Goal: Transaction & Acquisition: Purchase product/service

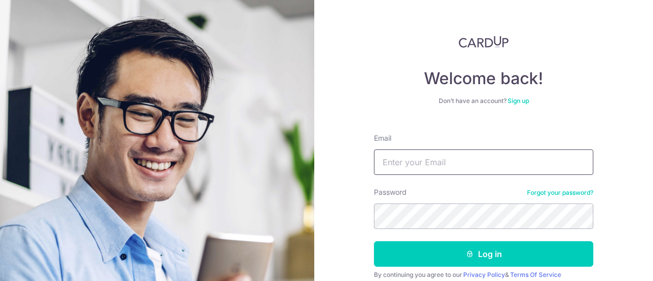
click at [444, 152] on input "Email" at bounding box center [483, 161] width 219 height 25
type input "penwyn.chintara@gmail.com"
click at [374, 241] on button "Log in" at bounding box center [483, 253] width 219 height 25
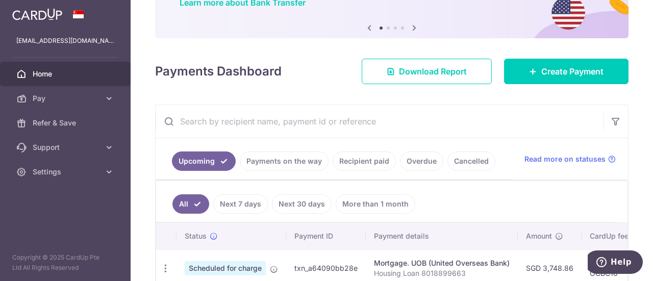
scroll to position [93, 0]
click at [455, 71] on span "Download Report" at bounding box center [433, 71] width 68 height 12
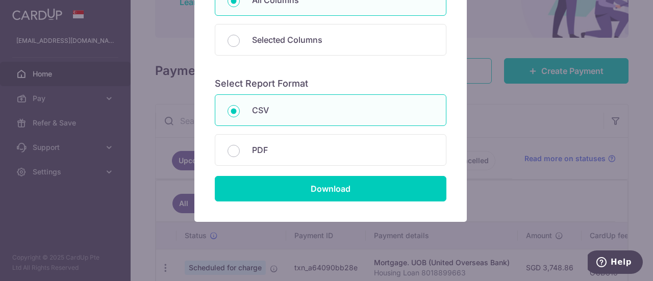
scroll to position [160, 0]
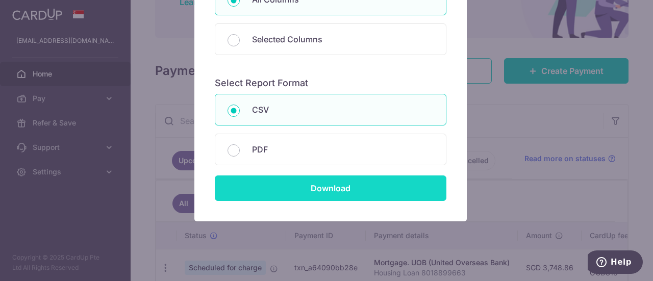
click at [344, 186] on input "Download" at bounding box center [331, 187] width 232 height 25
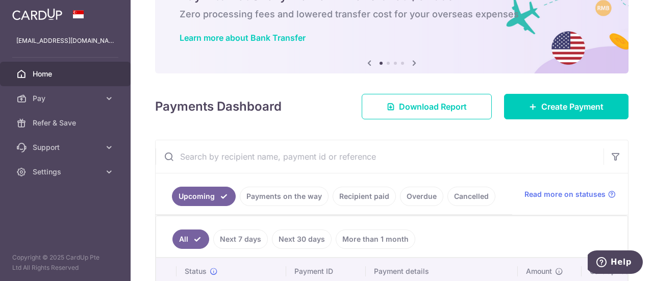
scroll to position [42, 0]
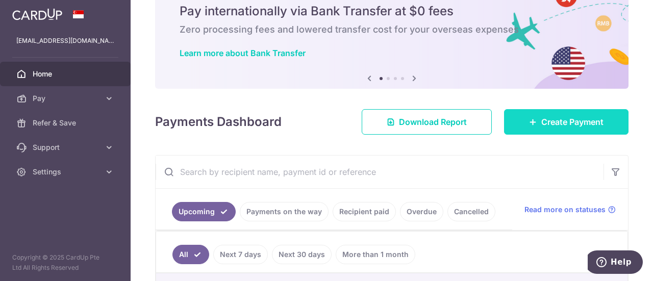
click at [548, 126] on span "Create Payment" at bounding box center [572, 122] width 62 height 12
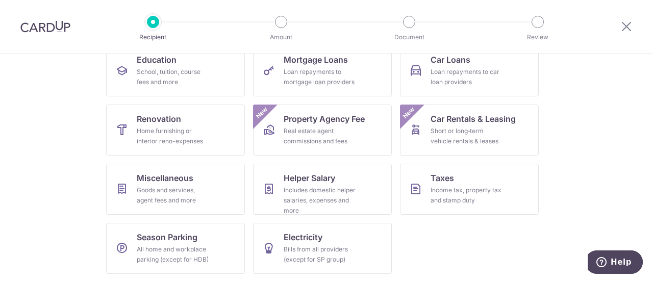
scroll to position [174, 0]
click at [476, 185] on div "Income tax, property tax and stamp duty" at bounding box center [466, 195] width 73 height 20
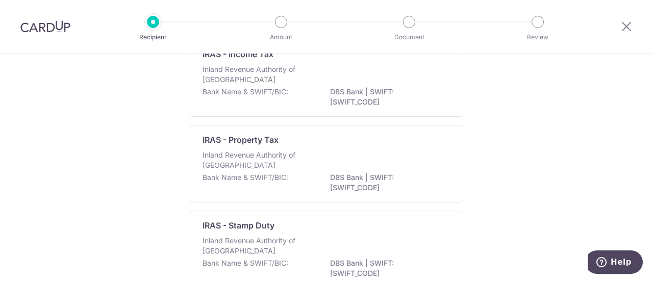
scroll to position [51, 0]
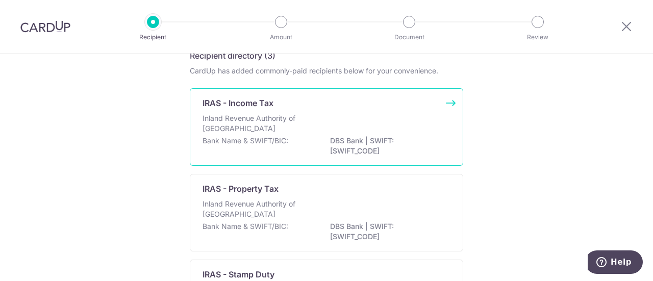
click at [416, 136] on p "DBS Bank | SWIFT: DBSSSGSGXXX" at bounding box center [387, 146] width 114 height 20
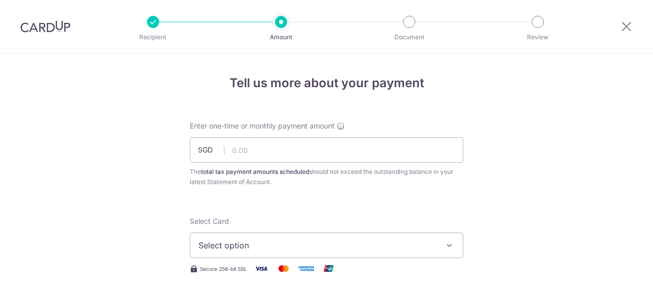
scroll to position [51, 0]
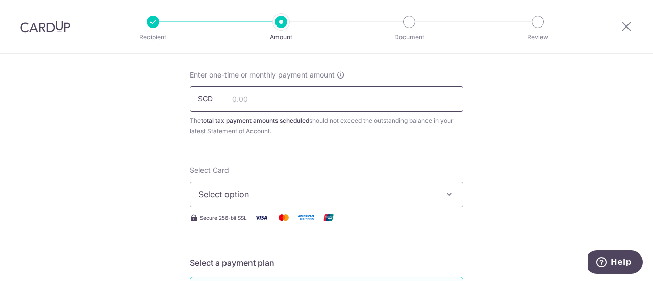
click at [338, 105] on input "text" at bounding box center [326, 98] width 273 height 25
type input "1,080.08"
click at [302, 200] on button "Select option" at bounding box center [326, 194] width 273 height 25
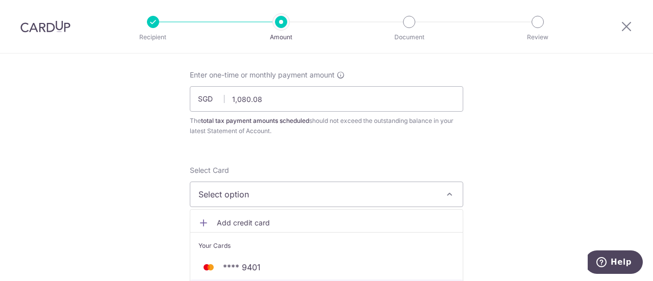
scroll to position [102, 0]
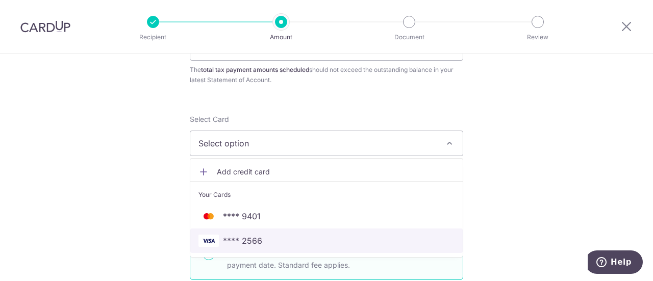
click at [289, 240] on span "**** 2566" at bounding box center [326, 241] width 256 height 12
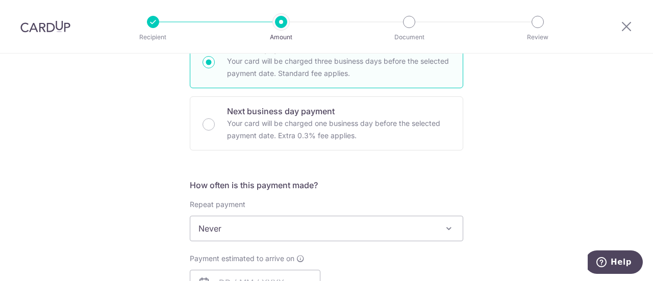
scroll to position [357, 0]
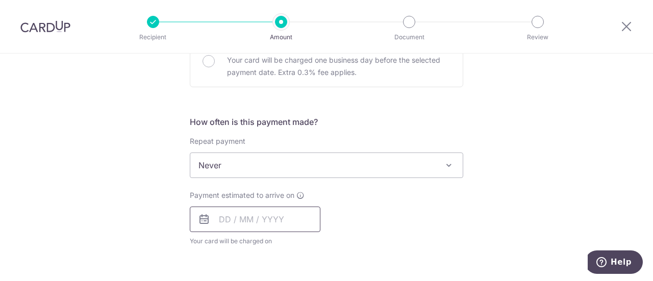
click at [266, 221] on input "text" at bounding box center [255, 219] width 131 height 25
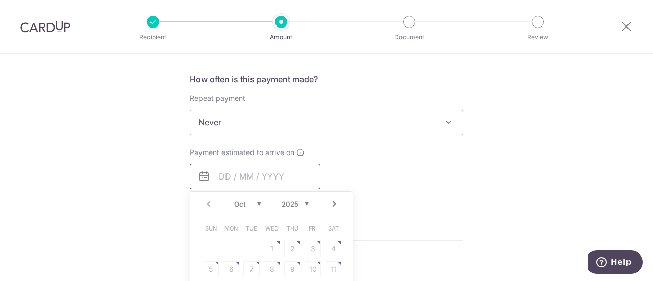
scroll to position [459, 0]
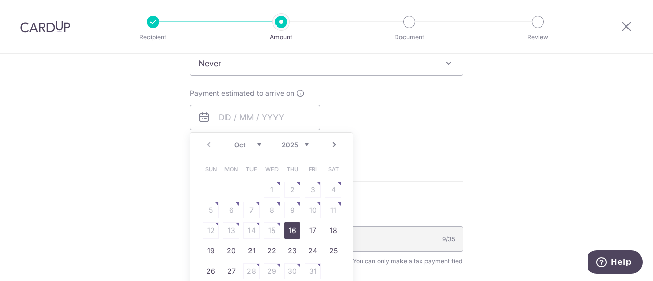
click at [293, 230] on link "16" at bounding box center [292, 230] width 16 height 16
type input "16/10/2025"
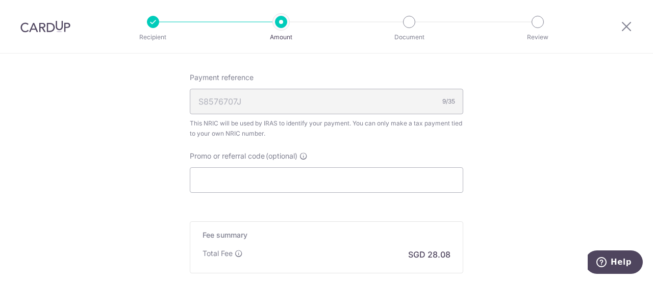
scroll to position [663, 0]
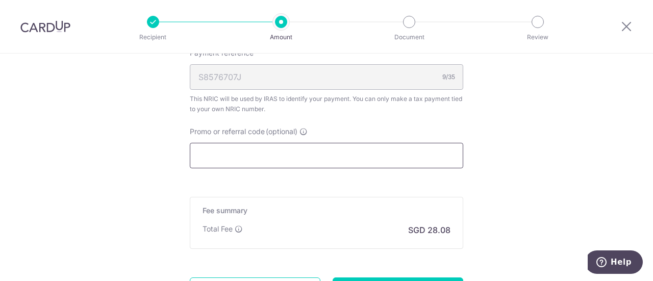
click at [280, 152] on input "Promo or referral code (optional)" at bounding box center [326, 155] width 273 height 25
paste input "VTAX25R"
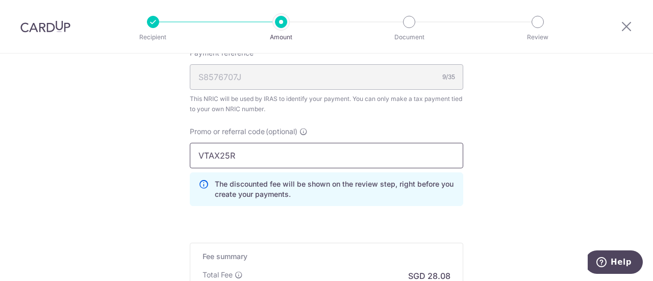
type input "VTAX25R"
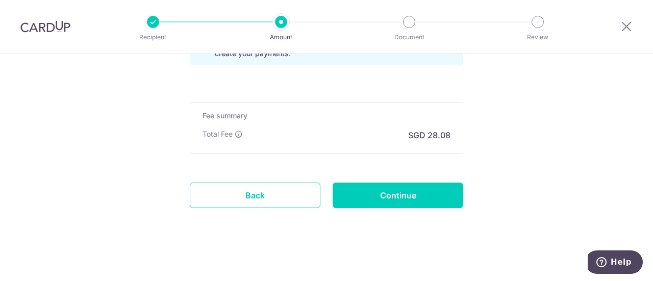
scroll to position [804, 0]
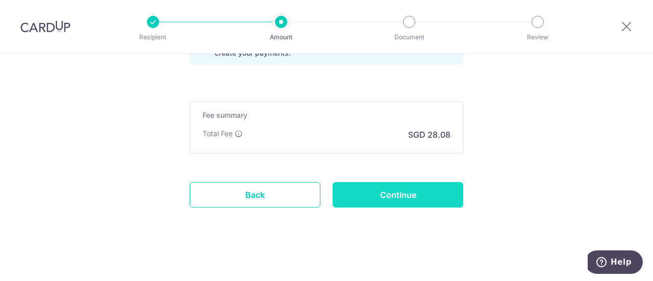
click at [385, 193] on input "Continue" at bounding box center [397, 194] width 131 height 25
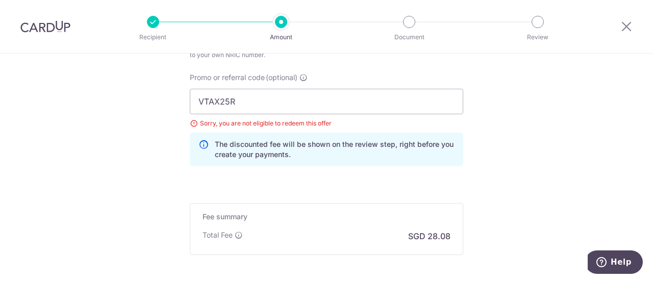
scroll to position [666, 0]
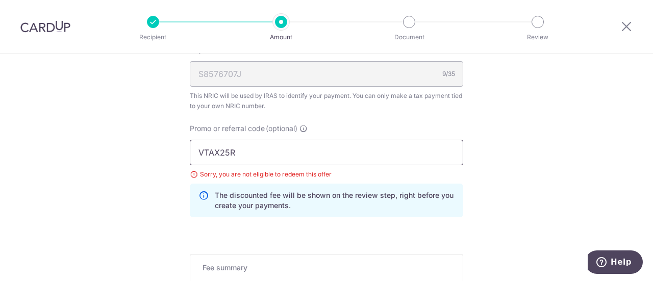
drag, startPoint x: 249, startPoint y: 144, endPoint x: 174, endPoint y: 147, distance: 75.0
paste input "ML"
type input "MLTAX25R"
click at [433, 123] on div "Promo or referral code (optional) MLTAX25R Sorry, you are not eligible to redee…" at bounding box center [326, 170] width 273 height 94
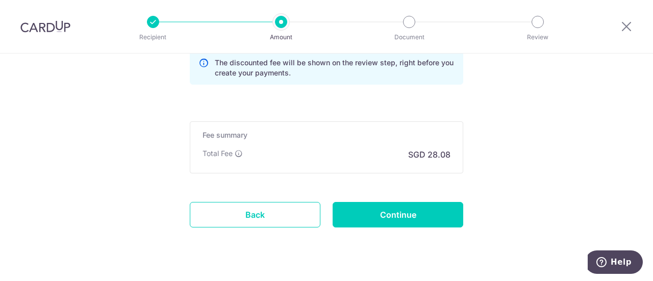
scroll to position [818, 0]
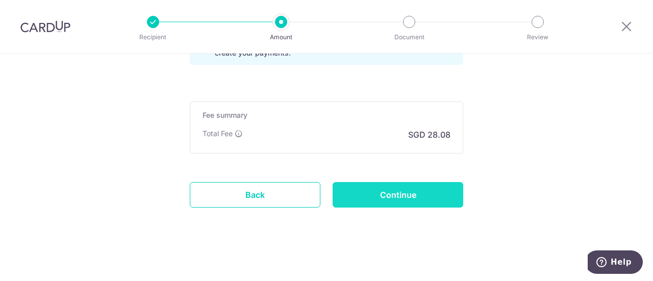
click at [399, 194] on input "Continue" at bounding box center [397, 194] width 131 height 25
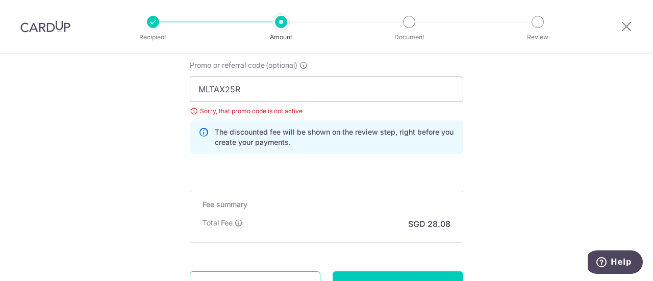
scroll to position [678, 0]
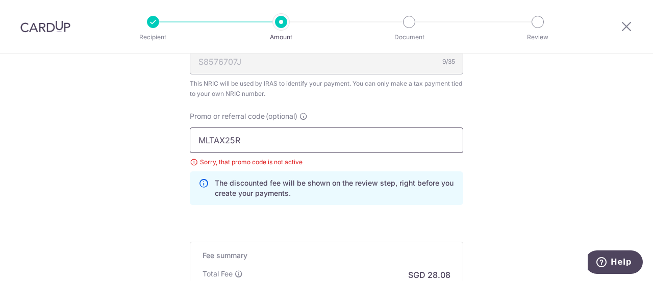
drag, startPoint x: 239, startPoint y: 137, endPoint x: 162, endPoint y: 133, distance: 76.6
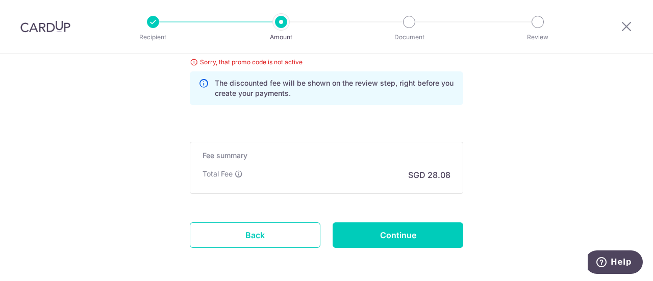
scroll to position [780, 0]
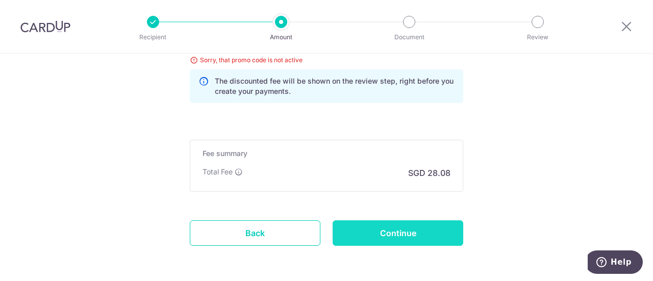
type input "OCBC195"
click at [415, 224] on input "Continue" at bounding box center [397, 232] width 131 height 25
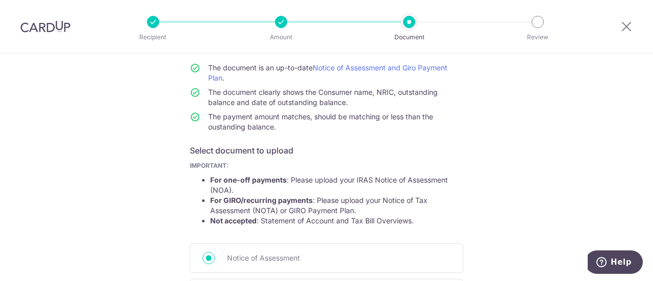
scroll to position [238, 0]
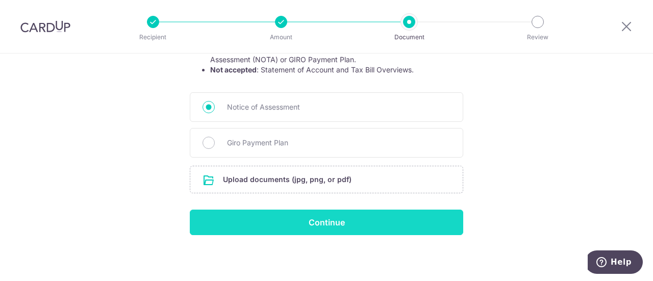
click at [398, 226] on input "Continue" at bounding box center [326, 222] width 273 height 25
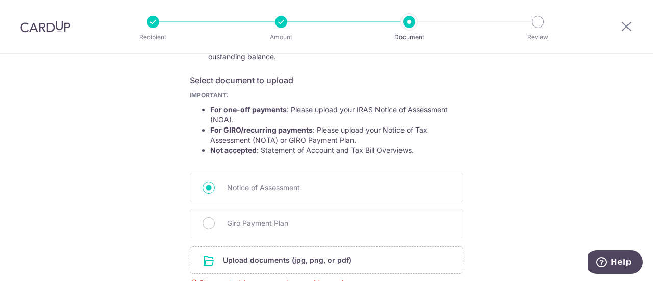
scroll to position [150, 0]
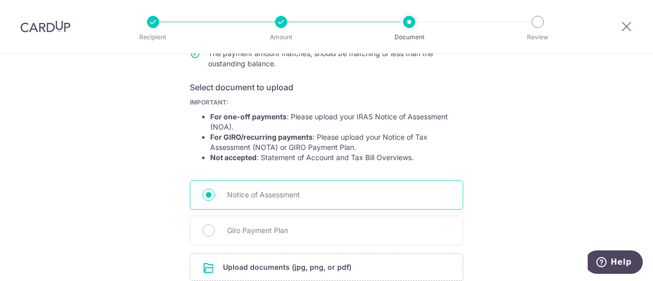
click at [262, 196] on span "Notice of Assessment" at bounding box center [338, 195] width 223 height 12
click at [215, 196] on input "Notice of Assessment" at bounding box center [208, 195] width 12 height 12
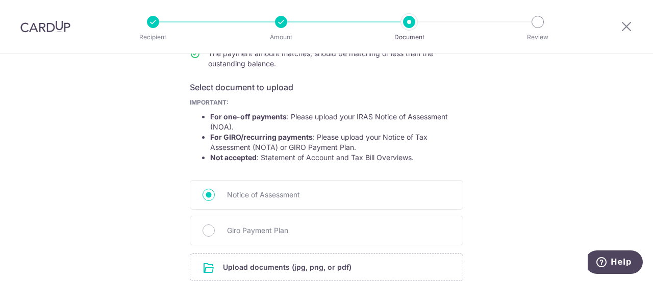
click at [479, 156] on div "Help us verify your payment Your supporting documents will enable us to approve…" at bounding box center [326, 144] width 653 height 481
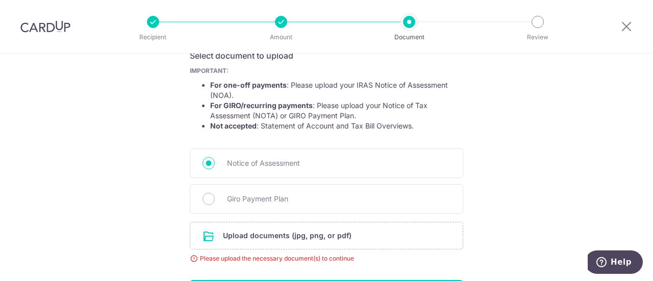
scroll to position [204, 0]
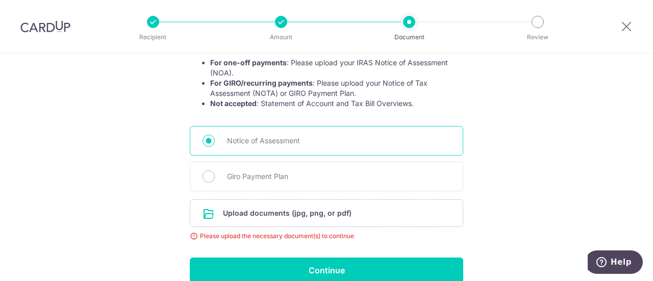
click at [234, 142] on span "Notice of Assessment" at bounding box center [338, 141] width 223 height 12
click at [215, 142] on input "Notice of Assessment" at bounding box center [208, 141] width 12 height 12
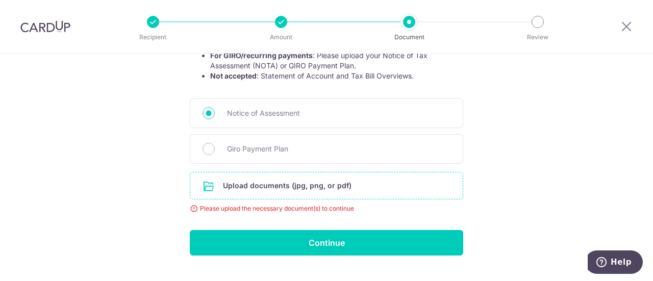
scroll to position [252, 0]
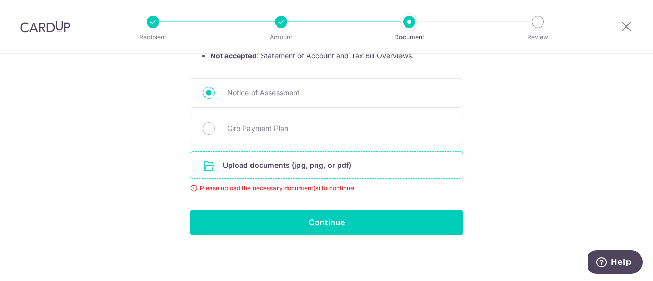
click at [284, 160] on input "file" at bounding box center [326, 165] width 272 height 27
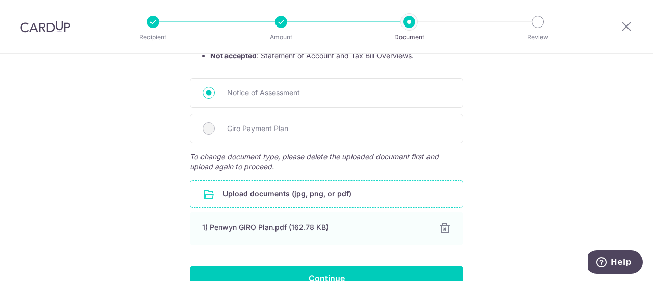
click at [556, 143] on div "Help us verify your payment Your supporting documents will enable us to approve…" at bounding box center [326, 70] width 653 height 537
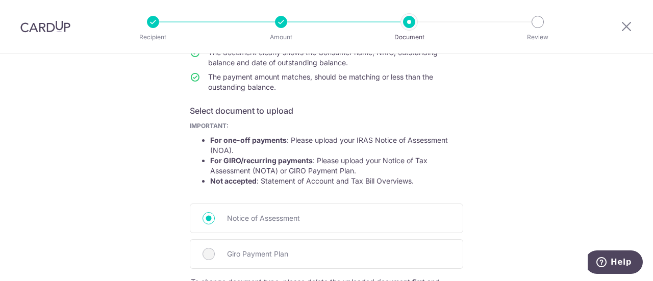
scroll to position [204, 0]
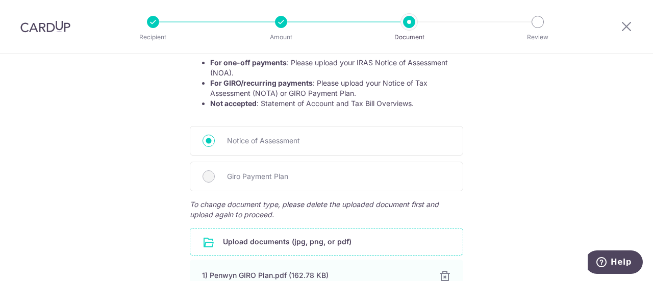
click at [579, 118] on div "Help us verify your payment Your supporting documents will enable us to approve…" at bounding box center [326, 118] width 653 height 537
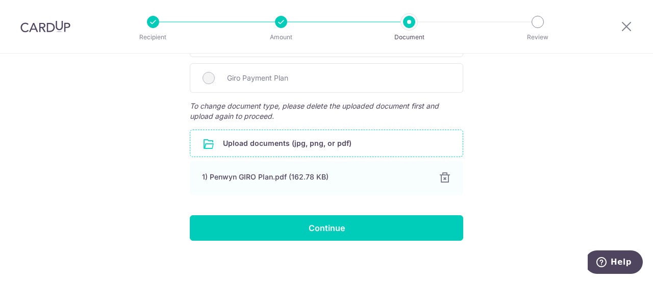
scroll to position [306, 0]
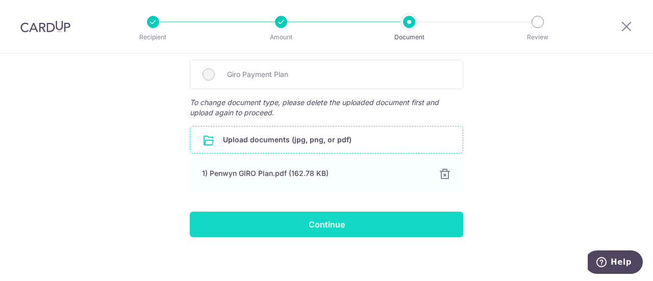
click at [369, 223] on input "Continue" at bounding box center [326, 224] width 273 height 25
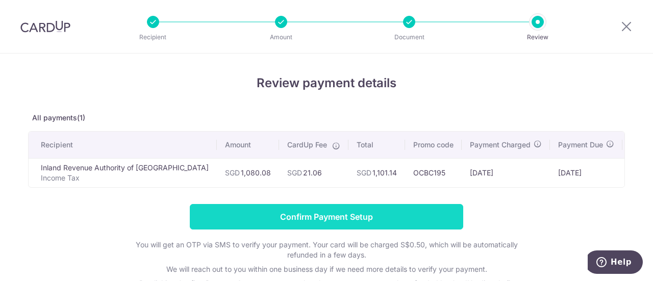
click at [400, 219] on input "Confirm Payment Setup" at bounding box center [326, 216] width 273 height 25
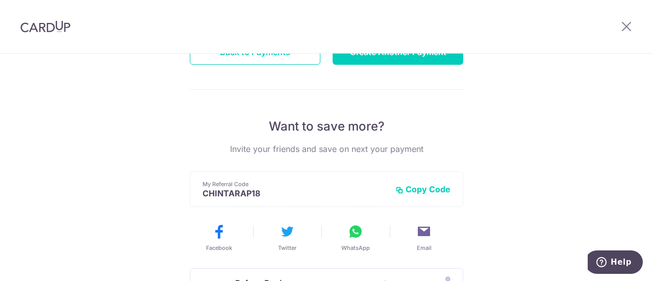
scroll to position [102, 0]
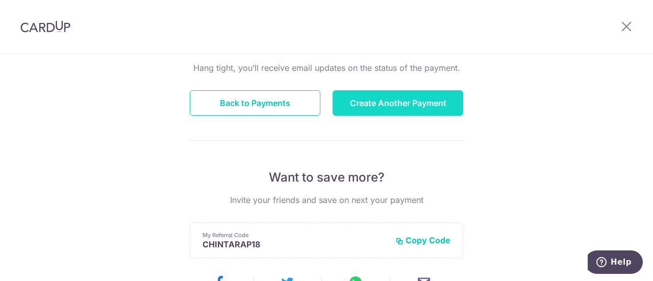
click at [424, 101] on button "Create Another Payment" at bounding box center [397, 102] width 131 height 25
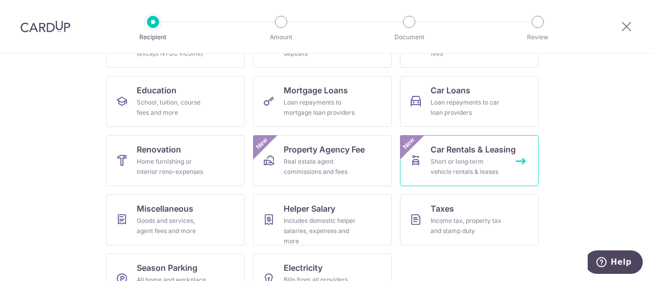
scroll to position [174, 0]
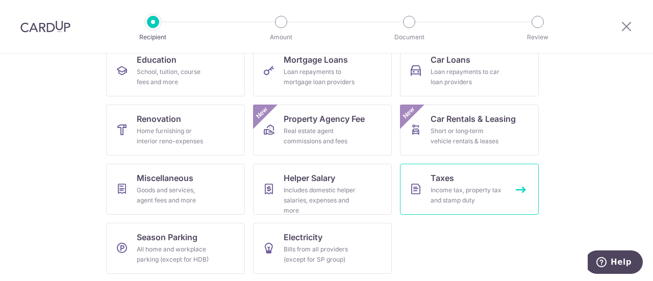
click at [457, 199] on div "Income tax, property tax and stamp duty" at bounding box center [466, 195] width 73 height 20
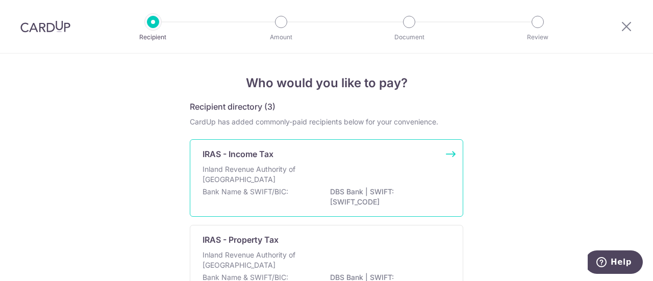
click at [400, 170] on div "Inland Revenue Authority of Singapore" at bounding box center [326, 175] width 248 height 22
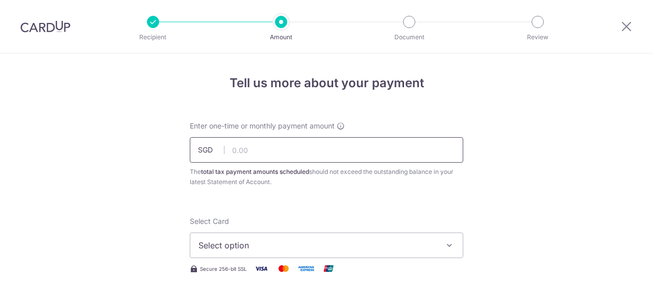
click at [348, 147] on input "text" at bounding box center [326, 149] width 273 height 25
click at [293, 151] on input "text" at bounding box center [326, 149] width 273 height 25
type input "1,081.40"
drag, startPoint x: 506, startPoint y: 199, endPoint x: 507, endPoint y: 188, distance: 11.3
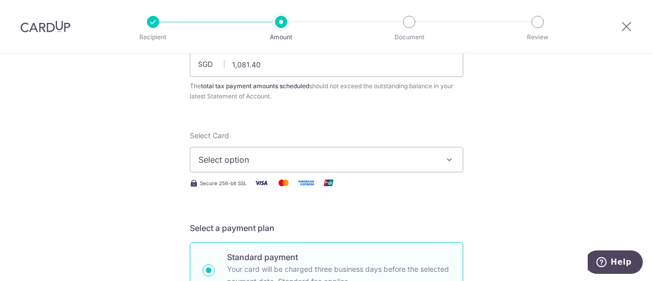
scroll to position [102, 0]
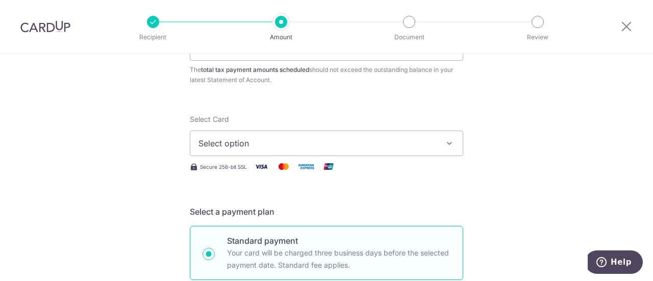
click at [354, 146] on span "Select option" at bounding box center [317, 143] width 238 height 12
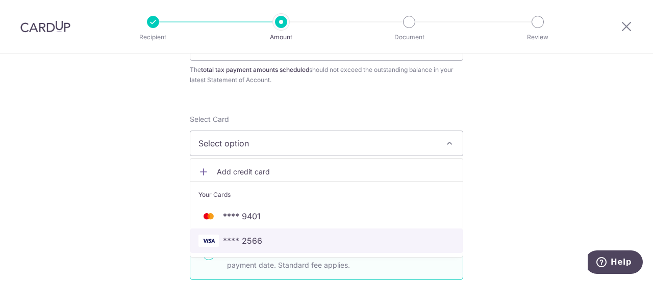
drag, startPoint x: 253, startPoint y: 238, endPoint x: 465, endPoint y: 167, distance: 222.7
click at [253, 238] on span "**** 2566" at bounding box center [242, 241] width 39 height 12
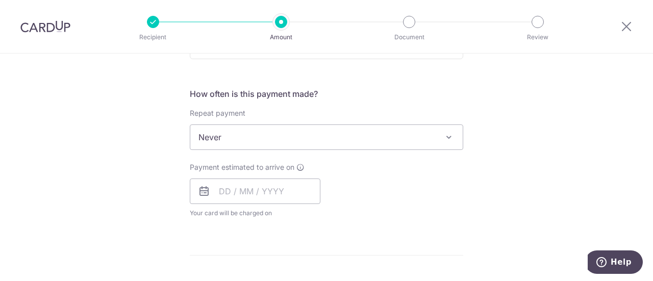
scroll to position [408, 0]
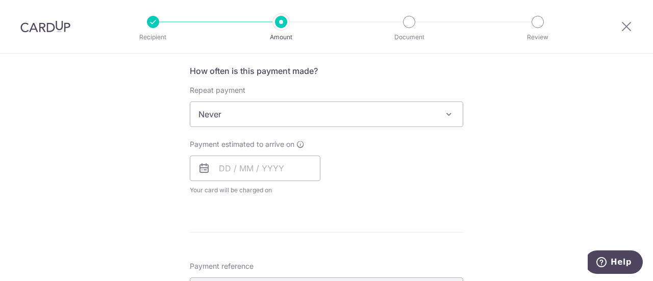
click at [340, 117] on span "Never" at bounding box center [326, 114] width 272 height 24
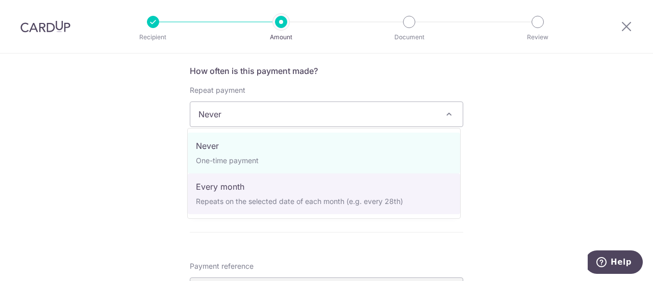
select select "3"
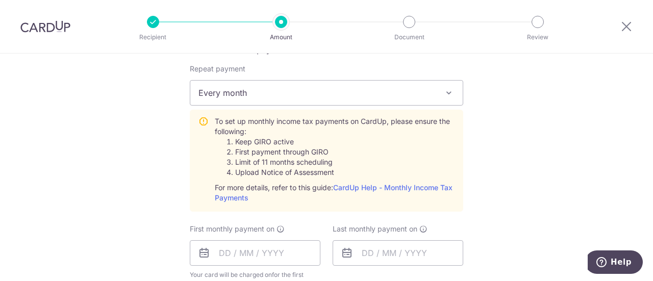
scroll to position [459, 0]
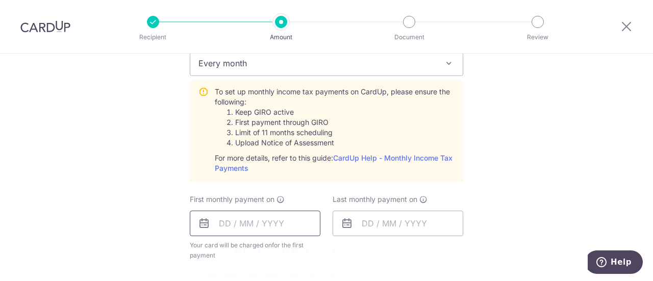
click at [253, 220] on input "text" at bounding box center [255, 223] width 131 height 25
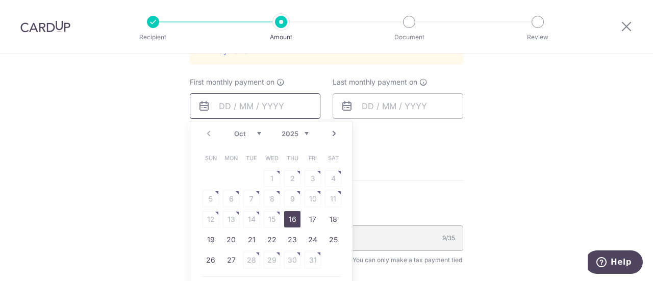
scroll to position [612, 0]
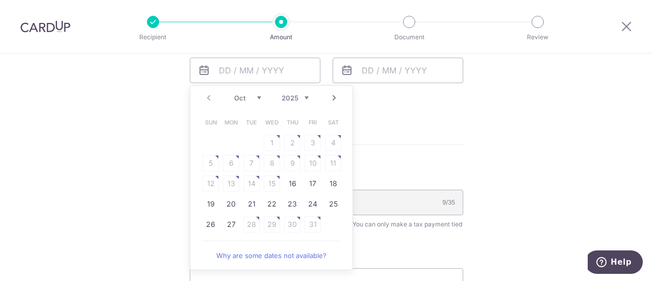
click at [331, 97] on link "Next" at bounding box center [334, 98] width 12 height 12
click at [311, 163] on link "7" at bounding box center [312, 163] width 16 height 16
type input "[DATE]"
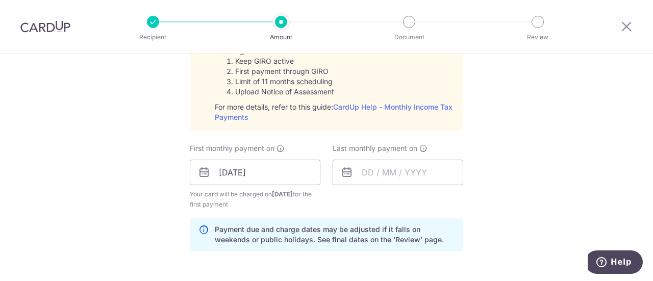
scroll to position [510, 0]
click at [437, 170] on input "text" at bounding box center [397, 172] width 131 height 25
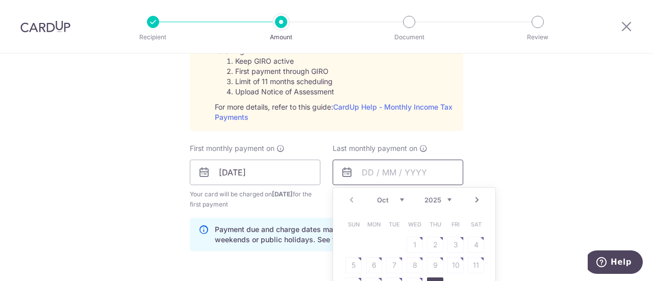
scroll to position [561, 0]
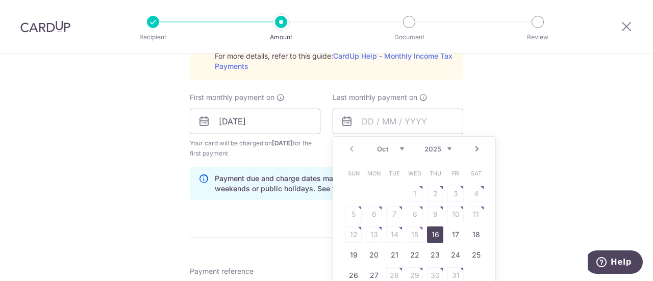
click at [449, 145] on div "Prev Next Oct Nov Dec 2025 2026" at bounding box center [414, 149] width 162 height 24
click at [447, 149] on select "2025 2026" at bounding box center [437, 149] width 27 height 8
click at [391, 148] on select "Jan Feb Mar Apr May Jun Jul Aug Sep Oct Nov" at bounding box center [390, 149] width 27 height 8
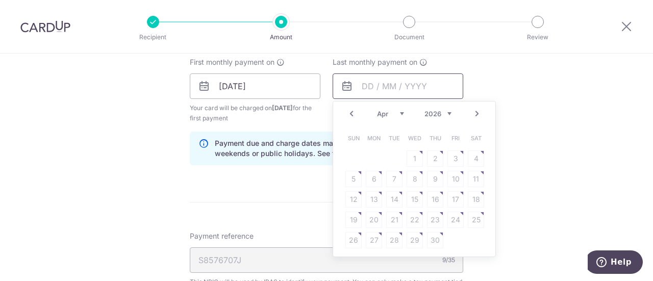
scroll to position [612, 0]
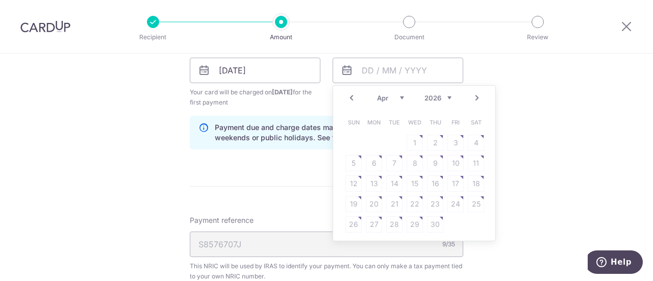
click at [413, 142] on table "Sun Mon Tue Wed Thu Fri Sat 1 2 3 4 5 6 7 8 9 10 11 12 13 14 15 16 17 18 19 20 …" at bounding box center [414, 173] width 143 height 122
click at [347, 96] on link "Prev" at bounding box center [351, 98] width 12 height 12
click at [376, 159] on link "9" at bounding box center [374, 163] width 16 height 16
type input "[DATE]"
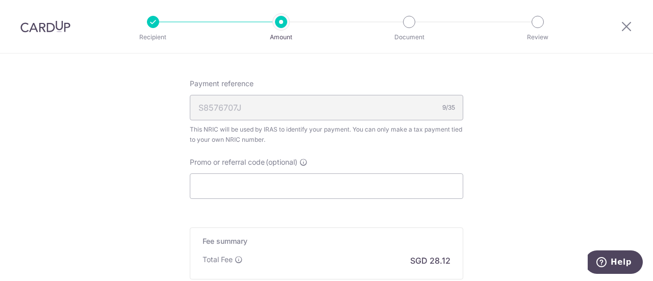
scroll to position [765, 0]
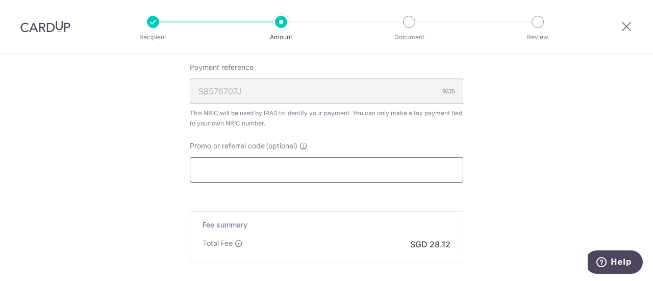
click at [271, 163] on input "Promo or referral code (optional)" at bounding box center [326, 169] width 273 height 25
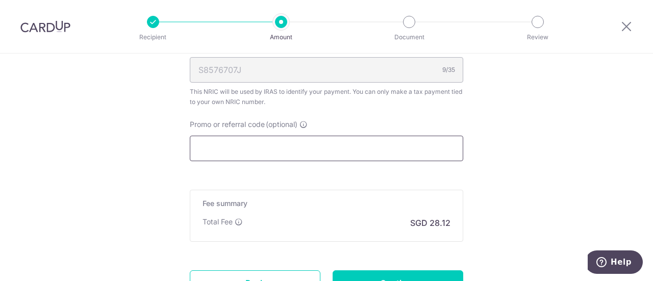
scroll to position [773, 0]
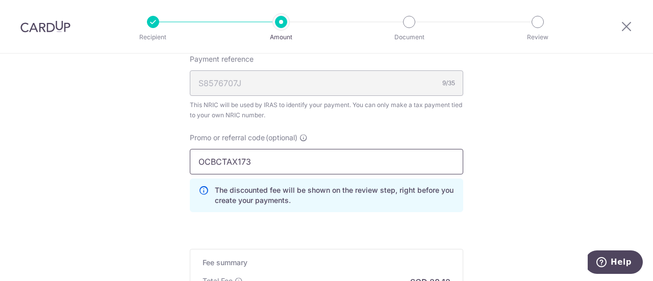
type input "OCBCTAX173"
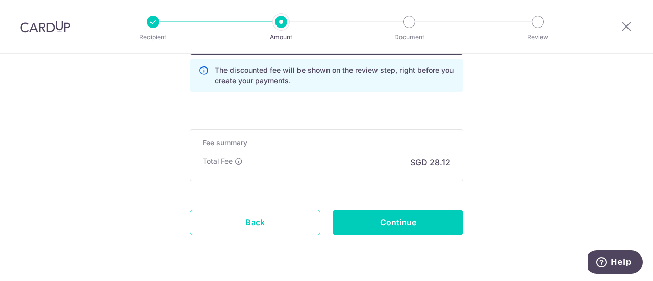
scroll to position [920, 0]
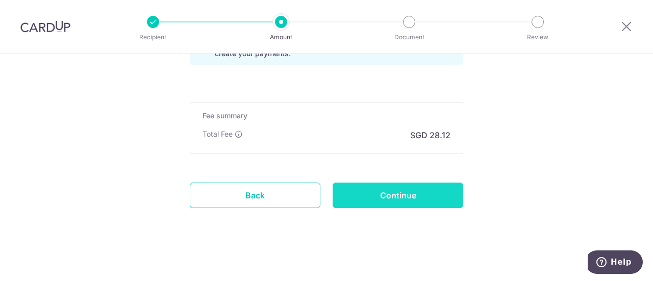
click at [409, 191] on input "Continue" at bounding box center [397, 195] width 131 height 25
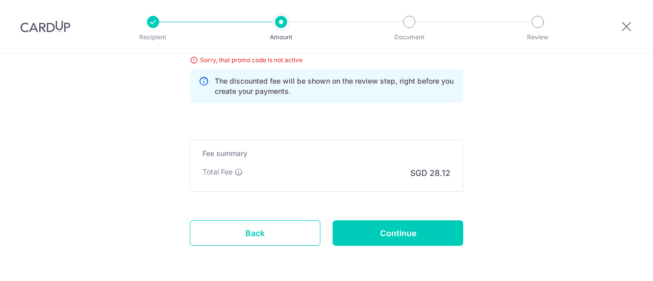
scroll to position [687, 0]
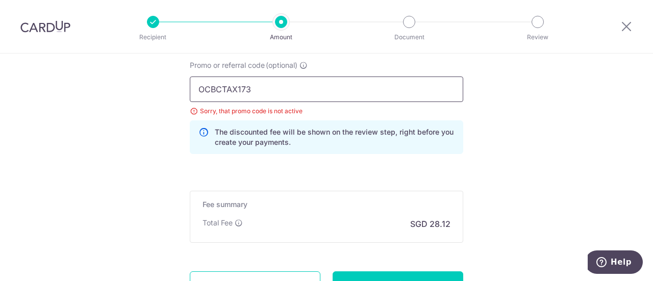
drag, startPoint x: 255, startPoint y: 90, endPoint x: 161, endPoint y: 83, distance: 94.6
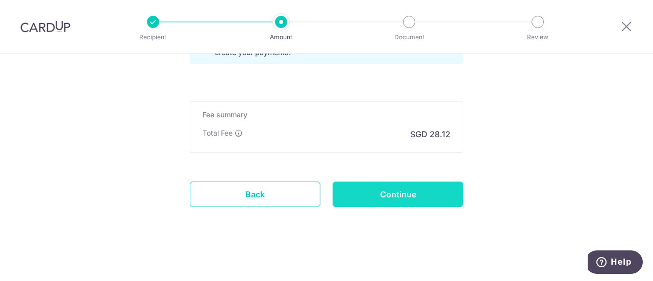
type input "OCBC18"
click at [442, 193] on input "Continue" at bounding box center [397, 194] width 131 height 25
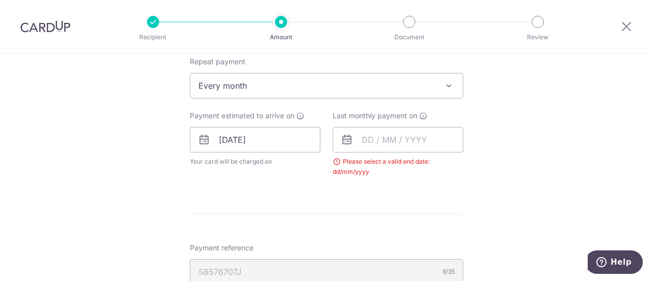
scroll to position [437, 0]
click at [397, 142] on input "text" at bounding box center [397, 139] width 131 height 25
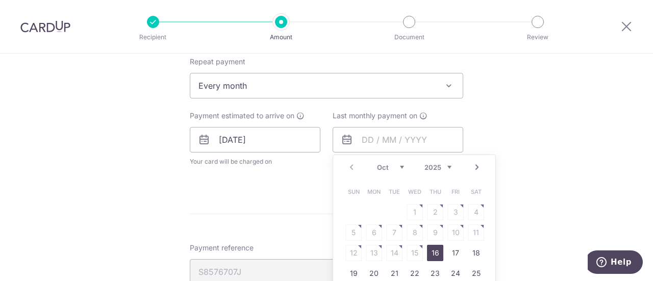
click at [476, 164] on link "Next" at bounding box center [477, 167] width 12 height 12
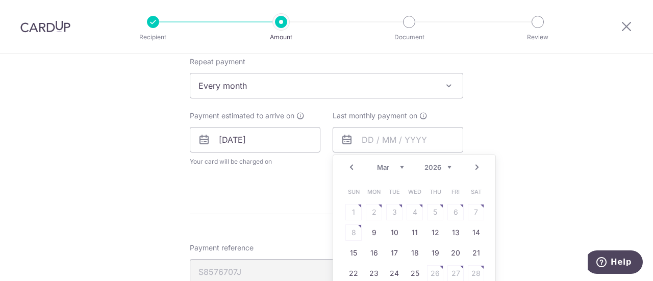
click at [476, 164] on link "Next" at bounding box center [477, 167] width 12 height 12
click at [350, 167] on link "Prev" at bounding box center [351, 167] width 12 height 12
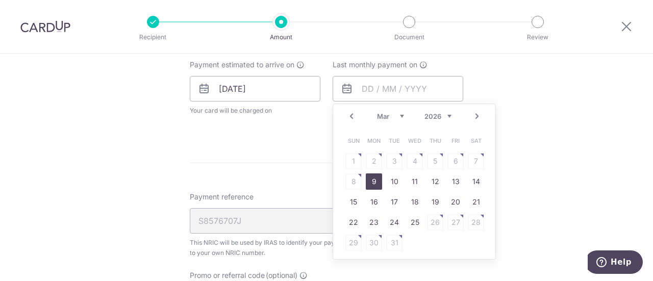
click at [371, 181] on link "9" at bounding box center [374, 181] width 16 height 16
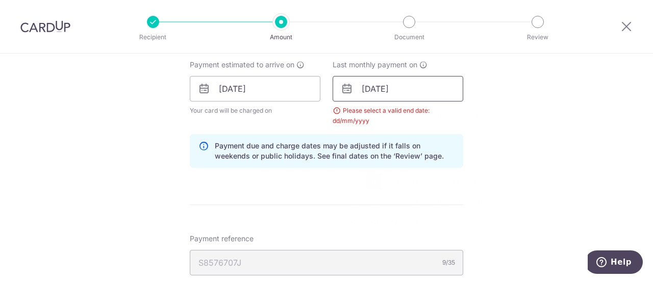
click at [409, 91] on input "09/03/2026" at bounding box center [397, 88] width 131 height 25
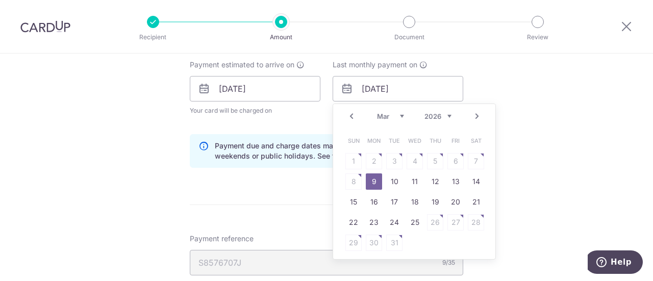
click at [369, 182] on link "9" at bounding box center [374, 181] width 16 height 16
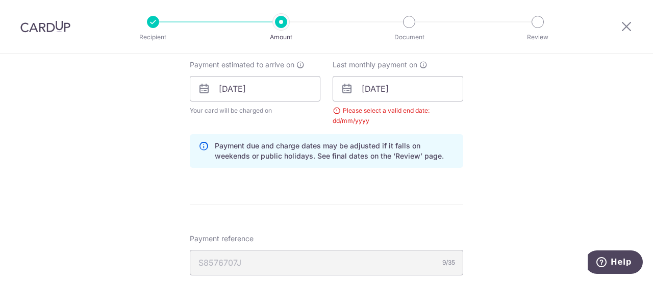
click at [490, 156] on div "Tell us more about your payment Enter one-time or monthly payment amount SGD 1,…" at bounding box center [326, 65] width 653 height 999
click at [416, 87] on input "09/03/2026" at bounding box center [397, 88] width 131 height 25
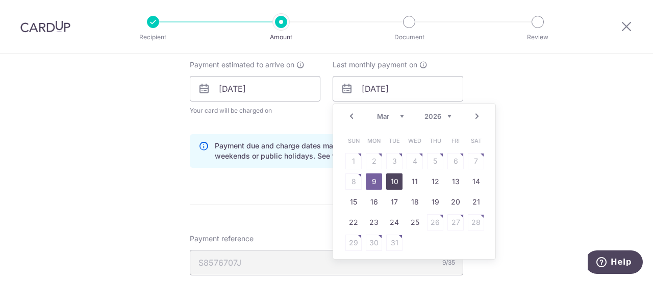
click at [392, 180] on link "10" at bounding box center [394, 181] width 16 height 16
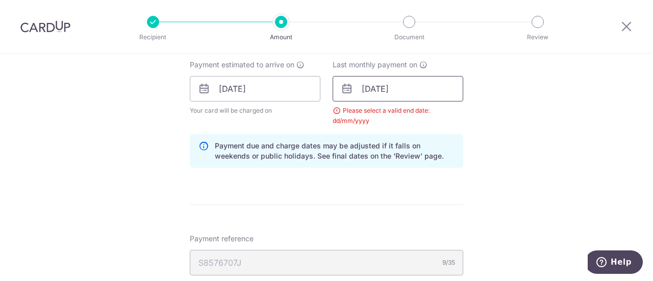
click at [412, 88] on input "10/03/2026" at bounding box center [397, 88] width 131 height 25
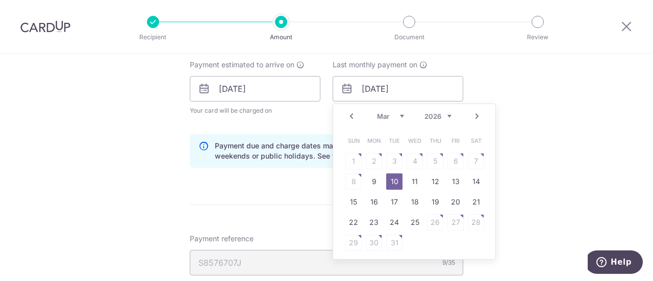
click at [350, 114] on link "Prev" at bounding box center [351, 116] width 12 height 12
click at [473, 115] on link "Next" at bounding box center [477, 116] width 12 height 12
click at [371, 181] on link "9" at bounding box center [374, 181] width 16 height 16
type input "09/03/2026"
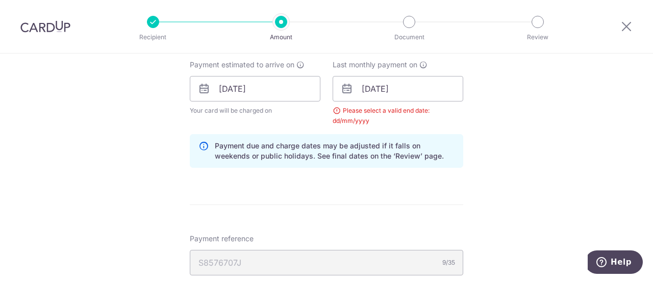
click at [502, 117] on div "Tell us more about your payment Enter one-time or monthly payment amount SGD 1,…" at bounding box center [326, 65] width 653 height 999
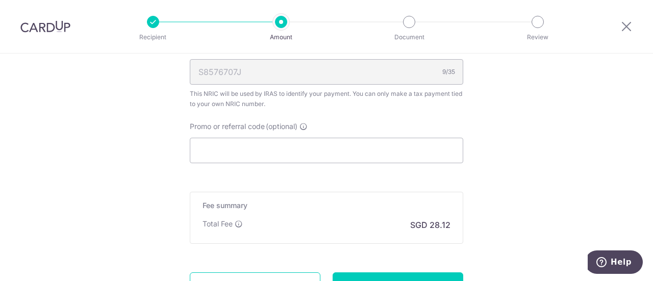
scroll to position [742, 0]
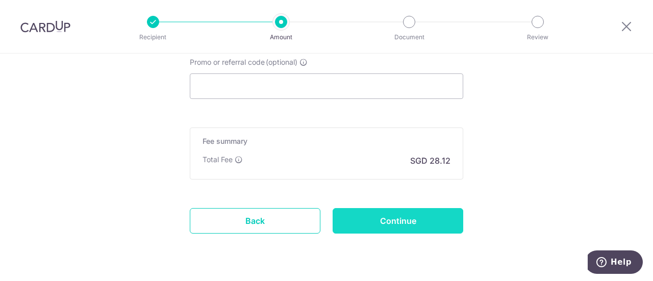
click at [401, 217] on input "Continue" at bounding box center [397, 220] width 131 height 25
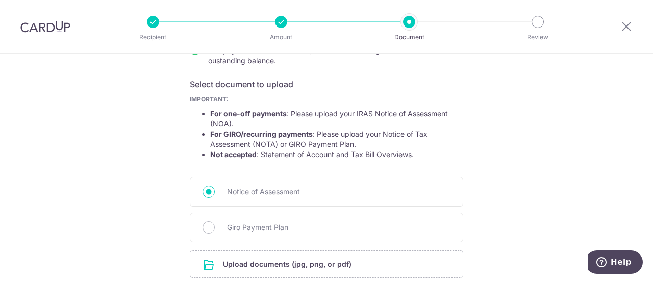
scroll to position [204, 0]
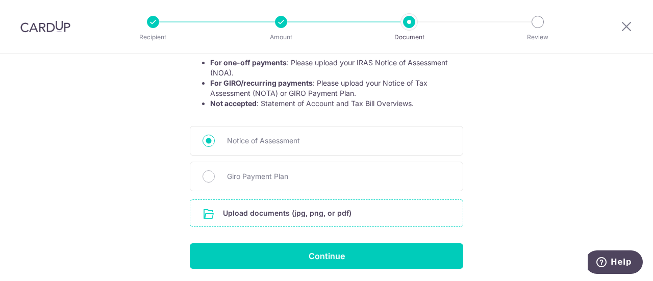
click at [358, 209] on input "file" at bounding box center [326, 213] width 272 height 27
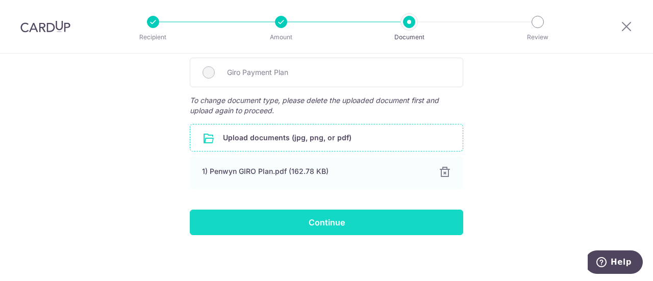
scroll to position [308, 0]
click at [350, 221] on input "Continue" at bounding box center [326, 222] width 273 height 25
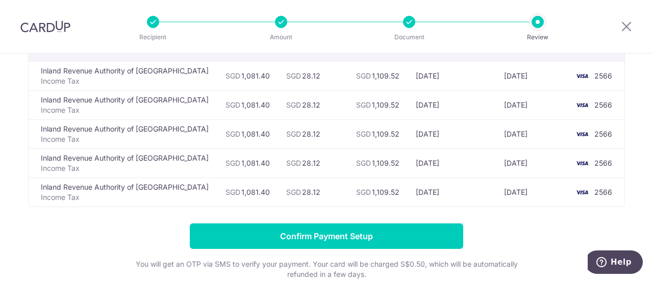
scroll to position [101, 0]
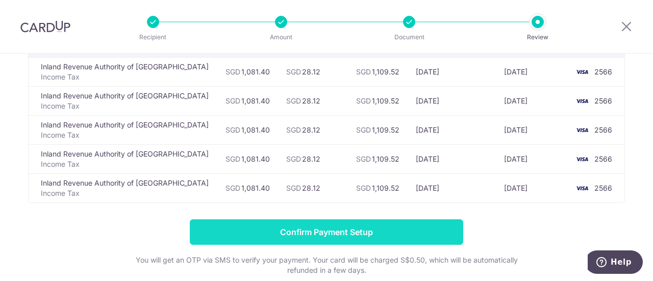
click at [406, 226] on input "Confirm Payment Setup" at bounding box center [326, 231] width 273 height 25
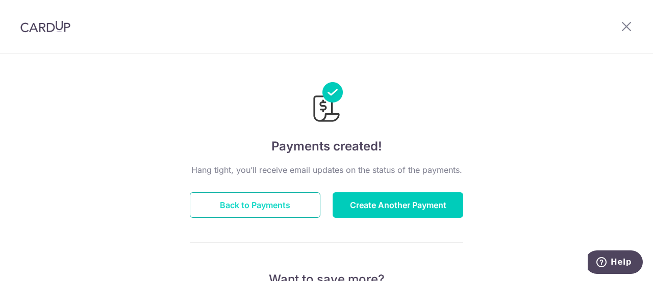
click at [264, 200] on button "Back to Payments" at bounding box center [255, 204] width 131 height 25
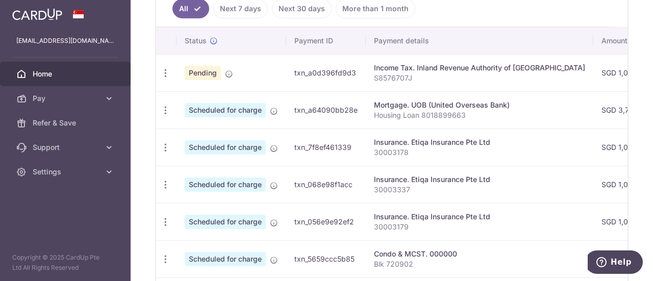
scroll to position [303, 0]
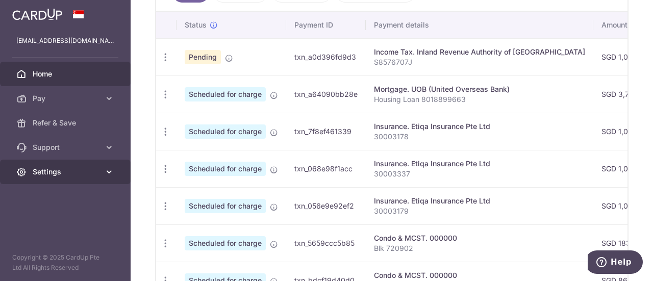
click at [90, 176] on span "Settings" at bounding box center [66, 172] width 67 height 10
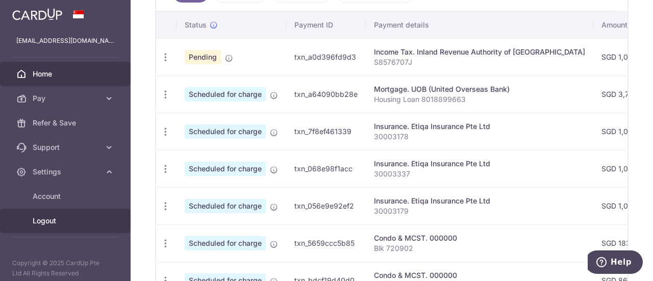
click at [68, 223] on span "Logout" at bounding box center [66, 221] width 67 height 10
